Goal: Task Accomplishment & Management: Complete application form

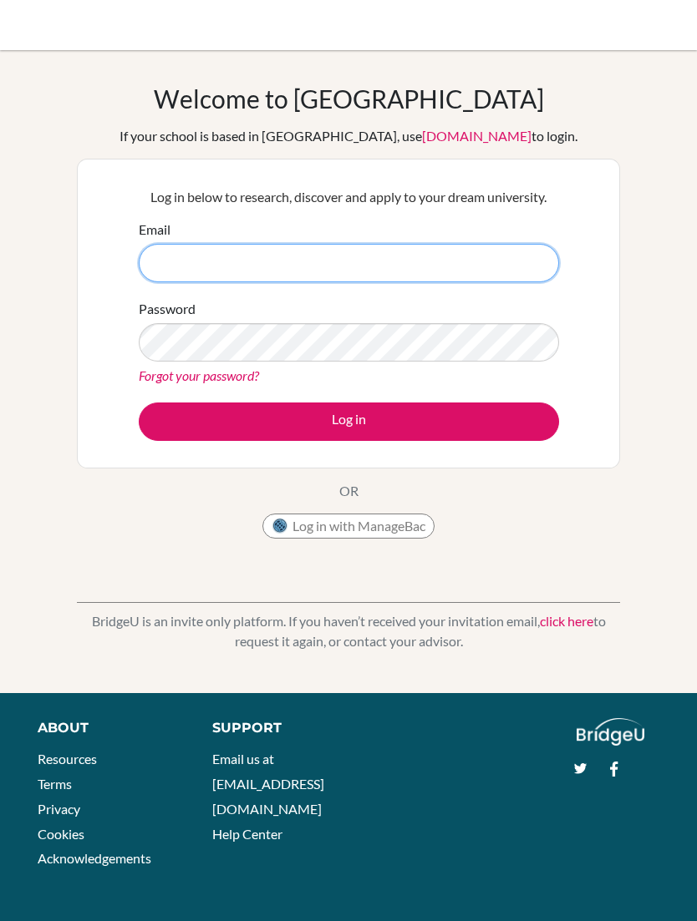
click at [182, 251] on input "Email" at bounding box center [349, 263] width 420 height 38
click at [49, 299] on div "Welcome to BridgeU If your school is based in China, use app.bridge-u.com.cn to…" at bounding box center [348, 372] width 697 height 576
click at [590, 620] on link "click here" at bounding box center [566, 621] width 53 height 16
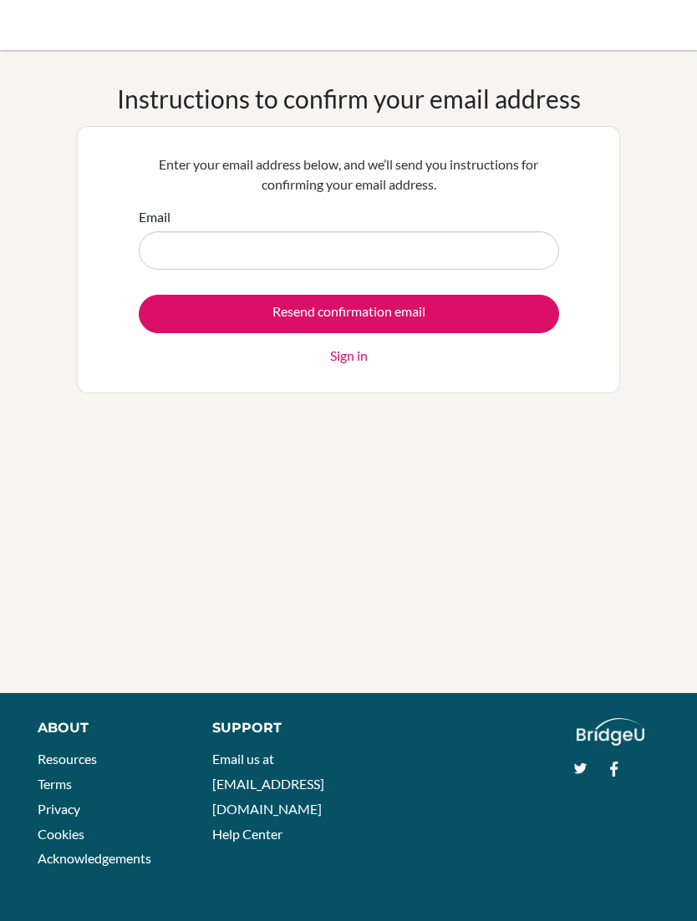
click at [511, 235] on input "Email" at bounding box center [349, 250] width 420 height 38
click at [639, 189] on div "Instructions to confirm your email address Enter your email address below, and …" at bounding box center [348, 372] width 697 height 576
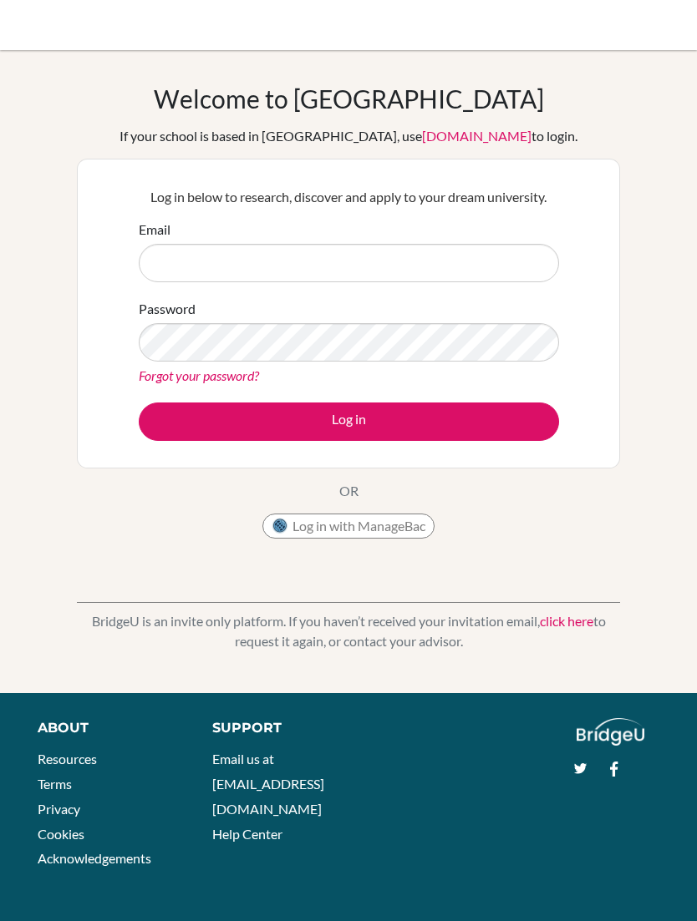
click at [575, 621] on link "click here" at bounding box center [566, 621] width 53 height 16
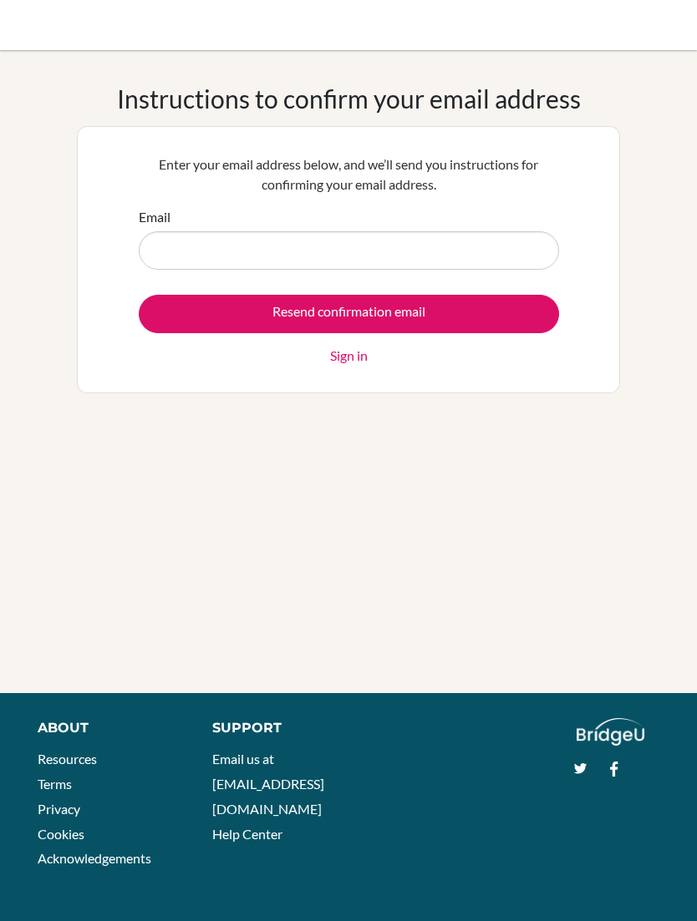
click at [398, 251] on input "Email" at bounding box center [349, 250] width 420 height 38
type input "nathanbaffour.gyan@icsghana.info"
click at [348, 313] on input "Resend confirmation email" at bounding box center [349, 314] width 420 height 38
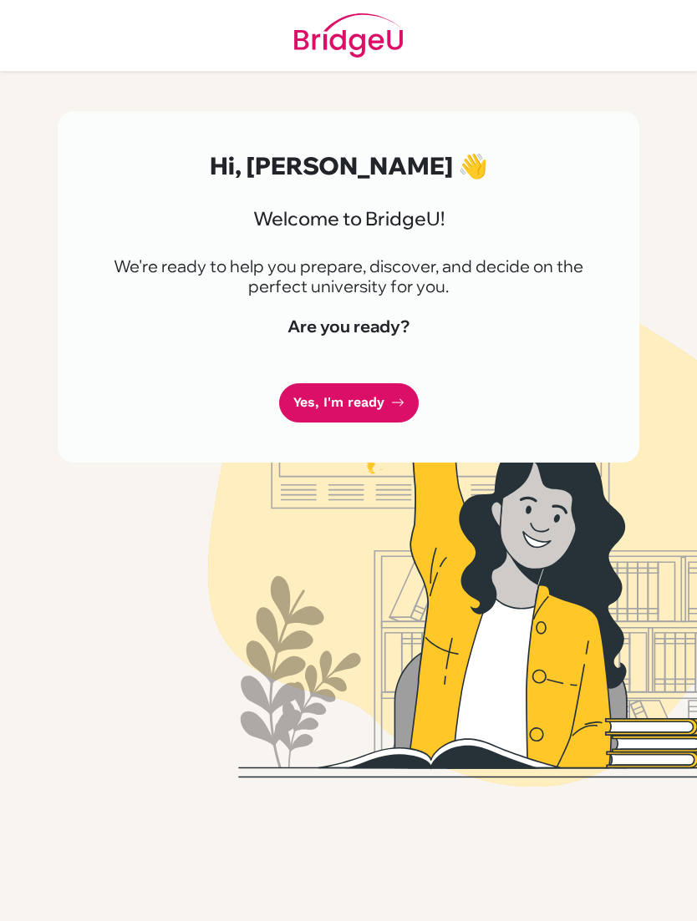
click at [374, 410] on link "Yes, I'm ready" at bounding box center [348, 402] width 139 height 39
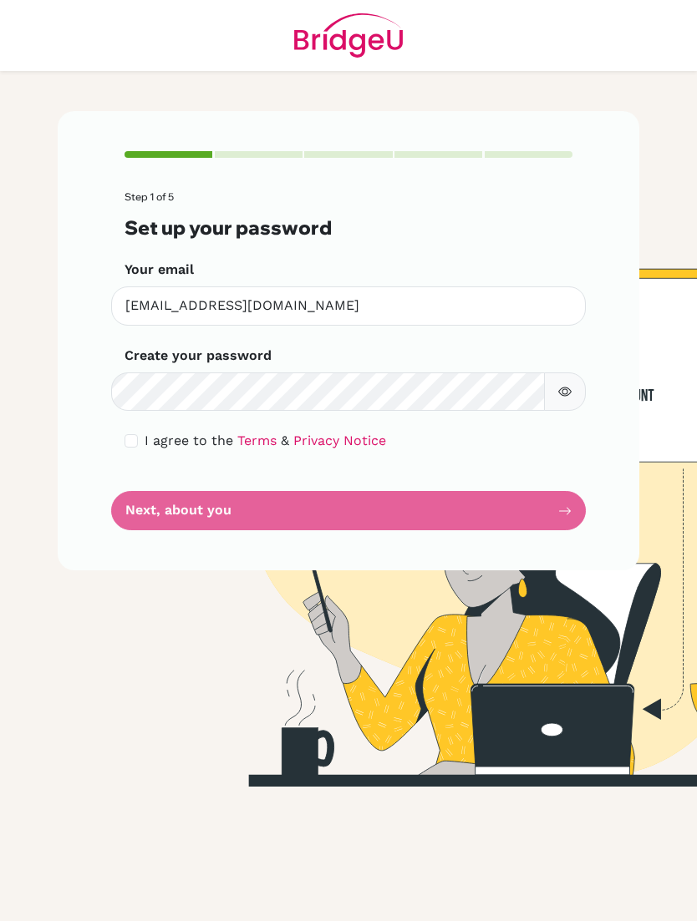
click at [124, 446] on input "checkbox" at bounding box center [130, 440] width 13 height 13
checkbox input "true"
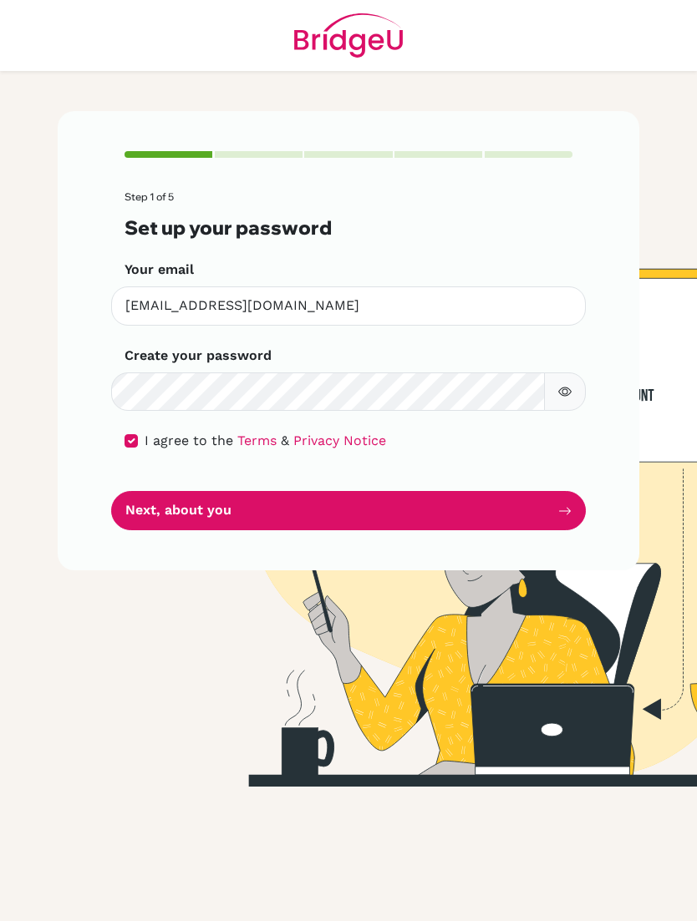
click at [157, 513] on button "Next, about you" at bounding box center [348, 510] width 474 height 39
click at [560, 394] on icon "button" at bounding box center [564, 391] width 13 height 13
